Goal: Task Accomplishment & Management: Complete application form

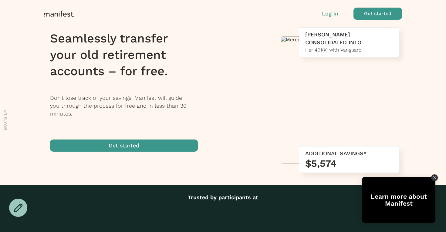
click at [368, 12] on span "button" at bounding box center [377, 14] width 49 height 12
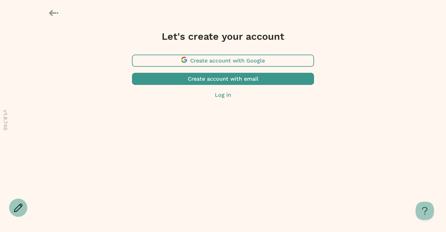
click at [288, 57] on span "button" at bounding box center [223, 61] width 182 height 12
